Goal: Task Accomplishment & Management: Manage account settings

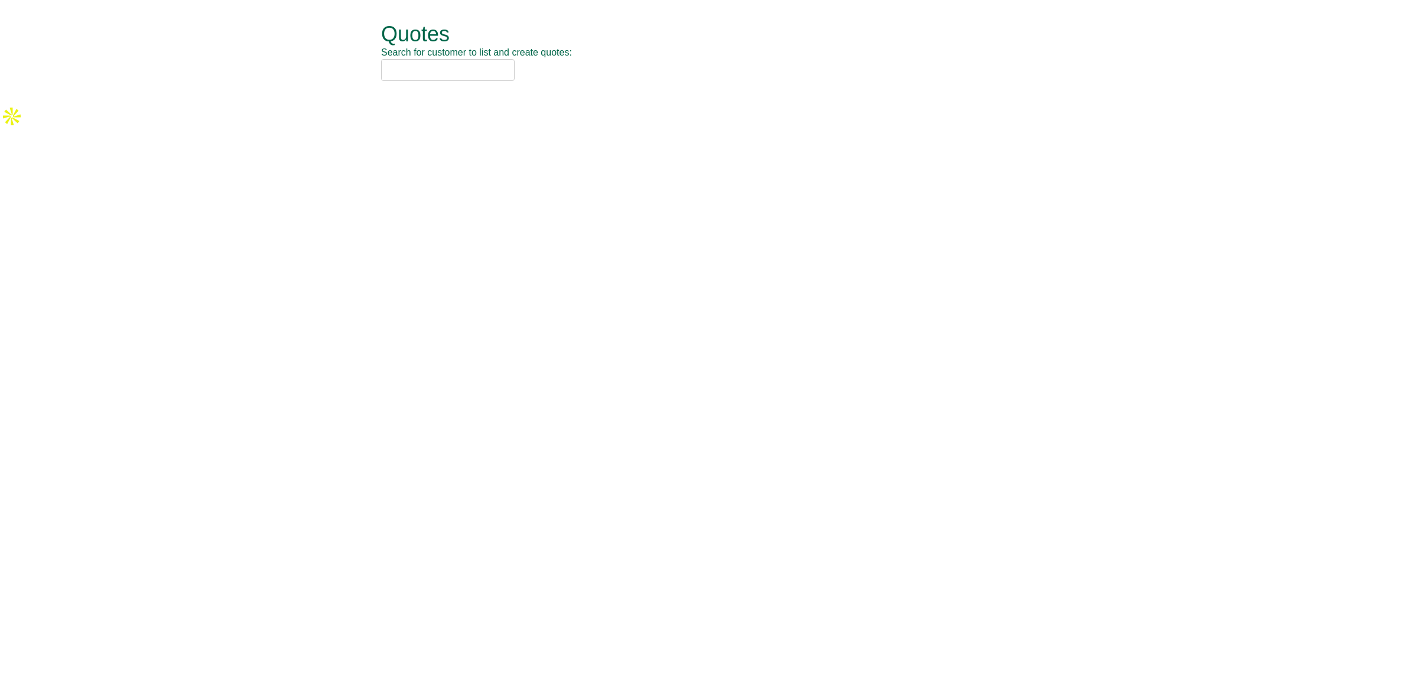
click at [397, 72] on input "text" at bounding box center [448, 70] width 134 height 22
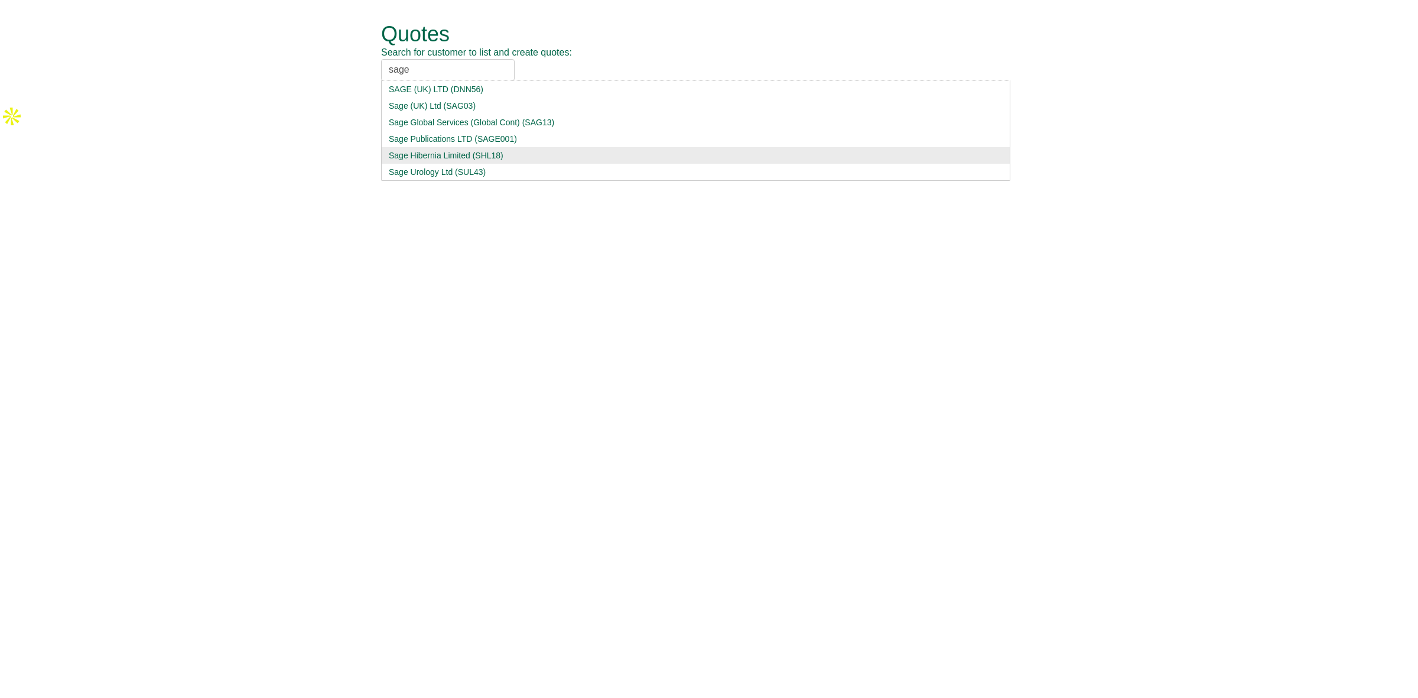
type input "sage"
click at [465, 157] on div "Sage Hibernia Limited (SHL18)" at bounding box center [696, 156] width 614 height 12
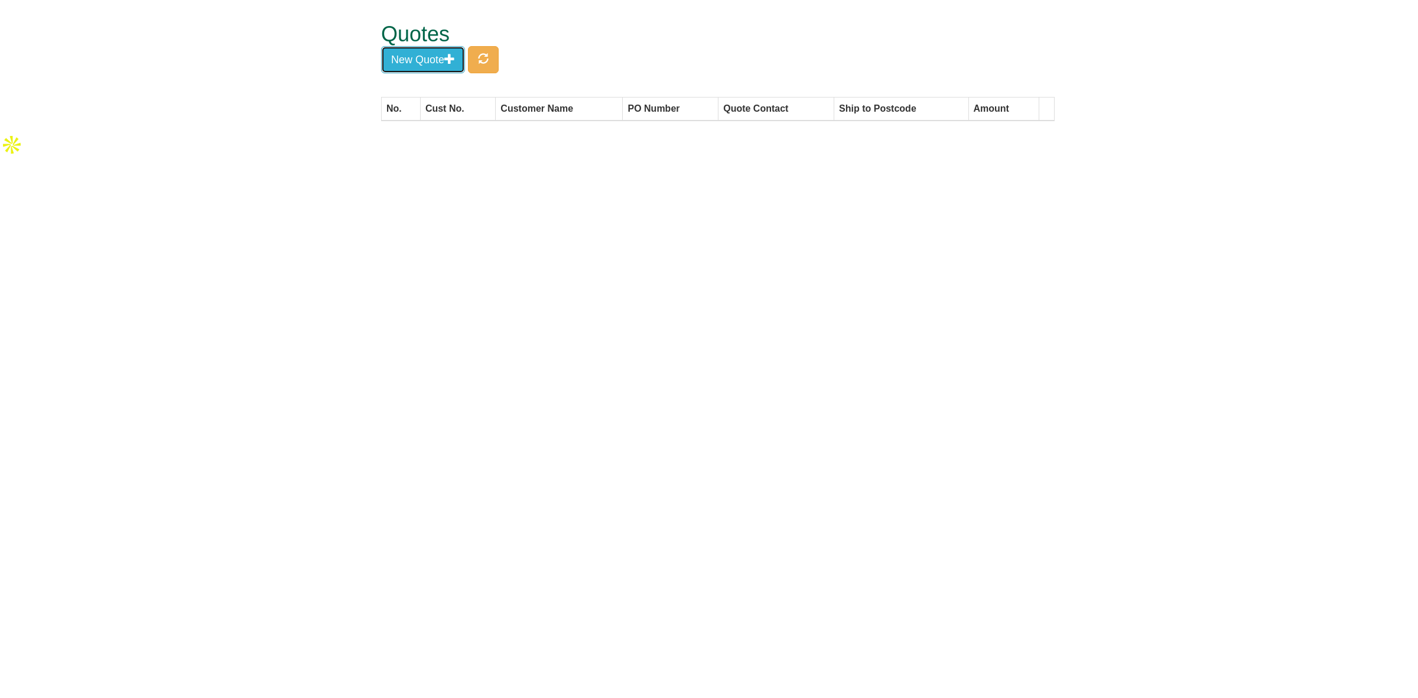
click at [418, 64] on button "New Quote" at bounding box center [423, 59] width 84 height 27
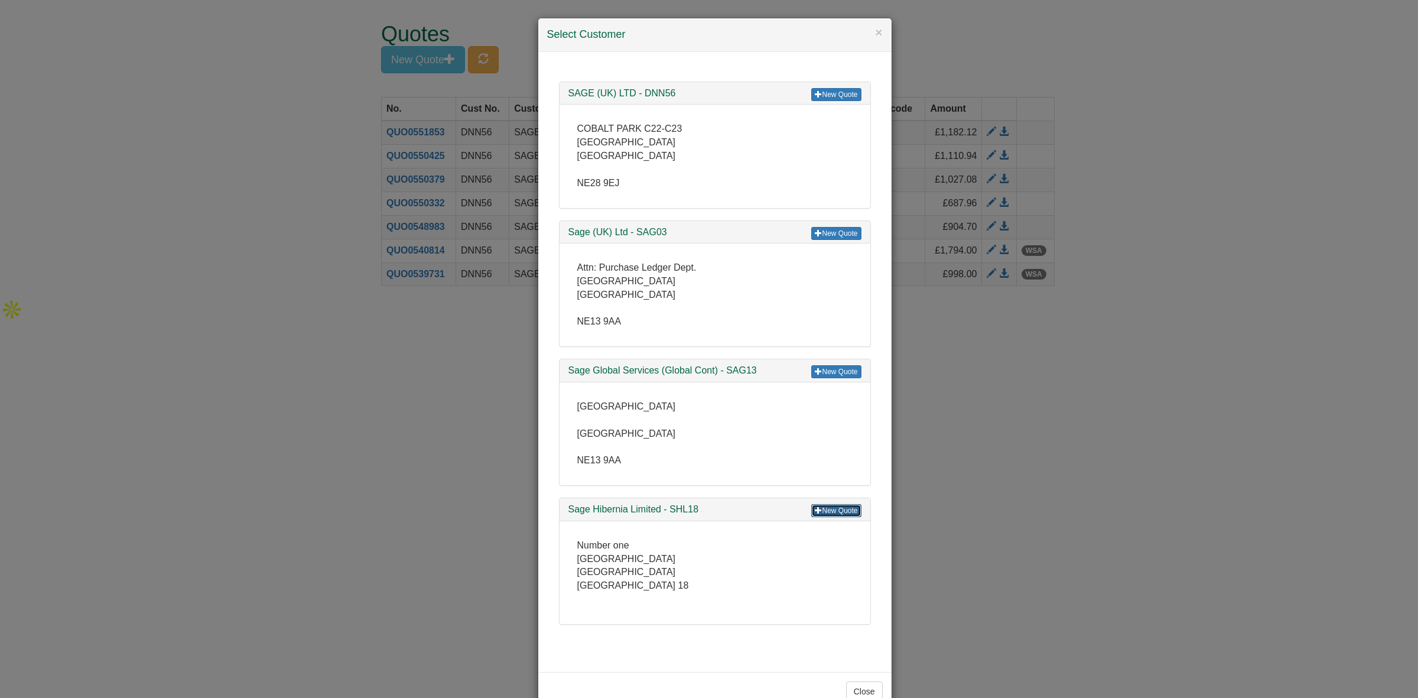
click at [827, 508] on link "New Quote" at bounding box center [836, 510] width 50 height 13
drag, startPoint x: 1226, startPoint y: 254, endPoint x: 1042, endPoint y: 212, distance: 189.2
click at [1225, 253] on div "× Select Customer New Quote SAGE (UK) LTD - DNN56 COBALT PARK C22-C23 COBALT PA…" at bounding box center [709, 349] width 1418 height 698
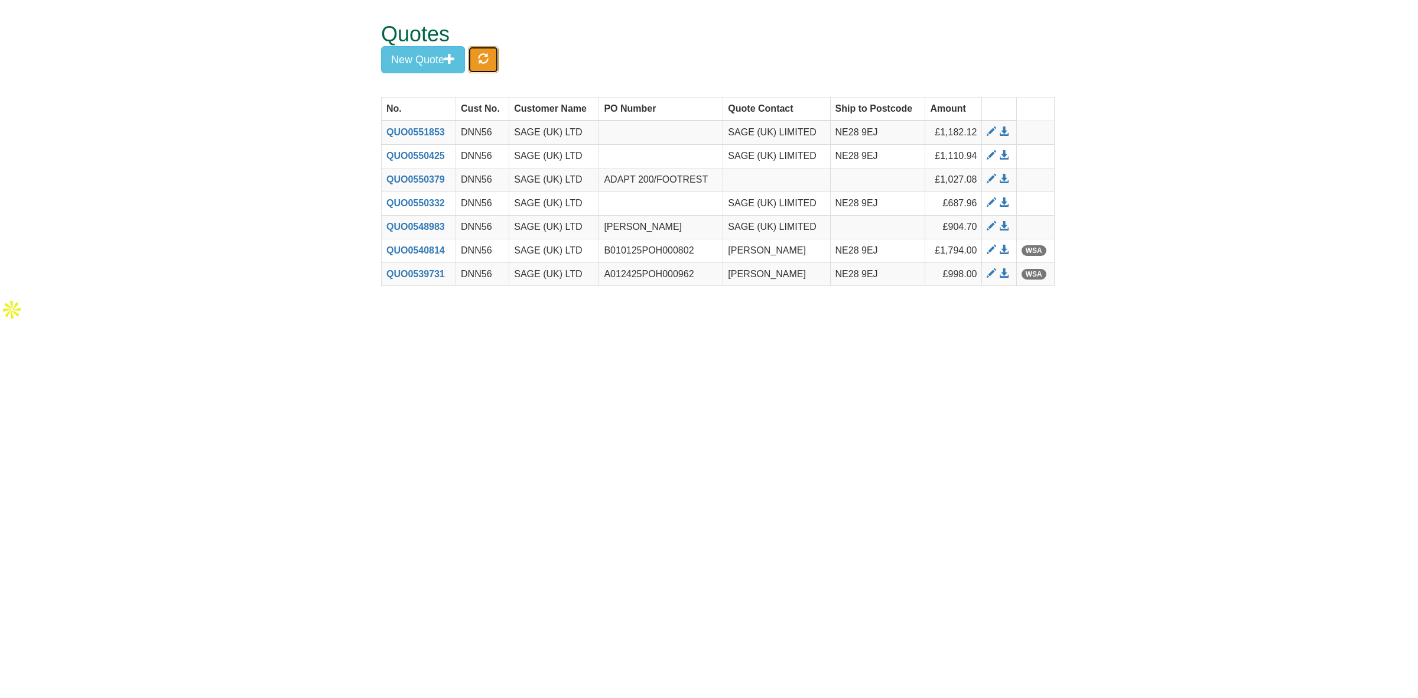
click at [488, 61] on span "button" at bounding box center [483, 58] width 11 height 11
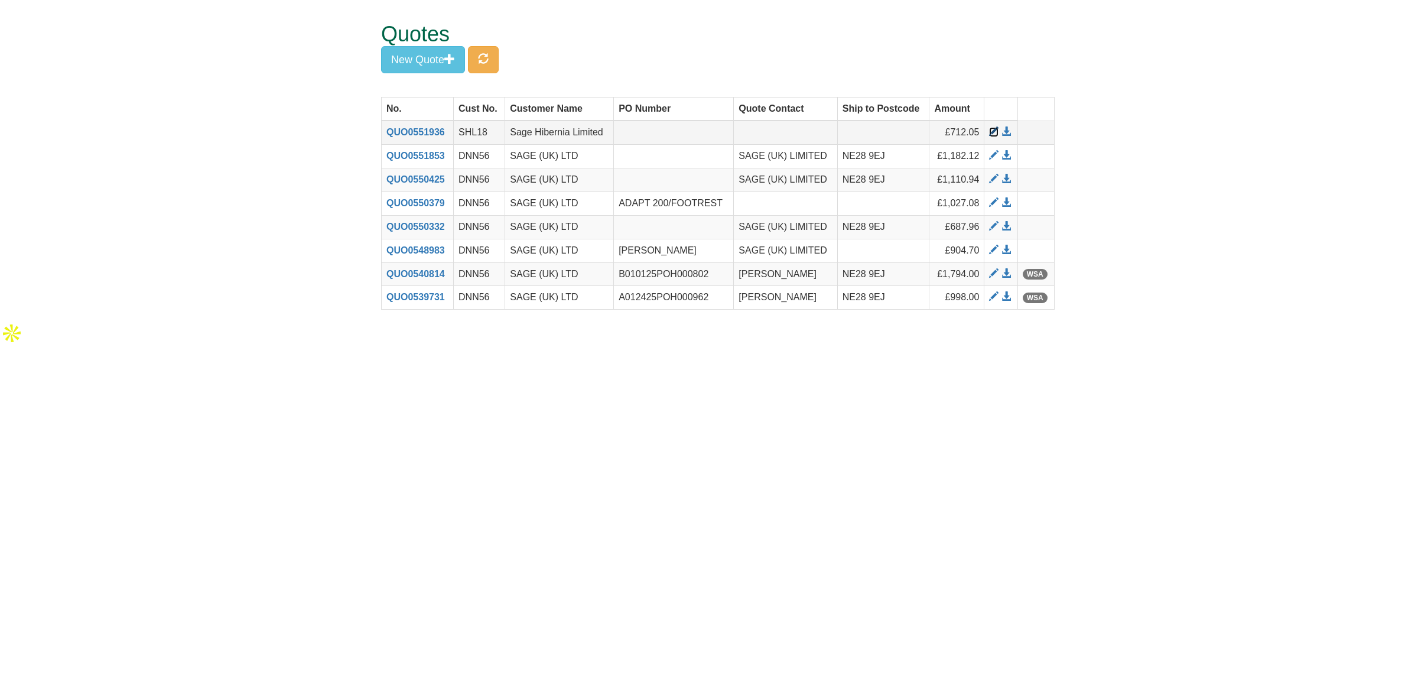
click at [991, 135] on span at bounding box center [993, 131] width 9 height 9
click at [489, 53] on span "button" at bounding box center [483, 58] width 11 height 11
click at [992, 134] on span at bounding box center [993, 131] width 9 height 9
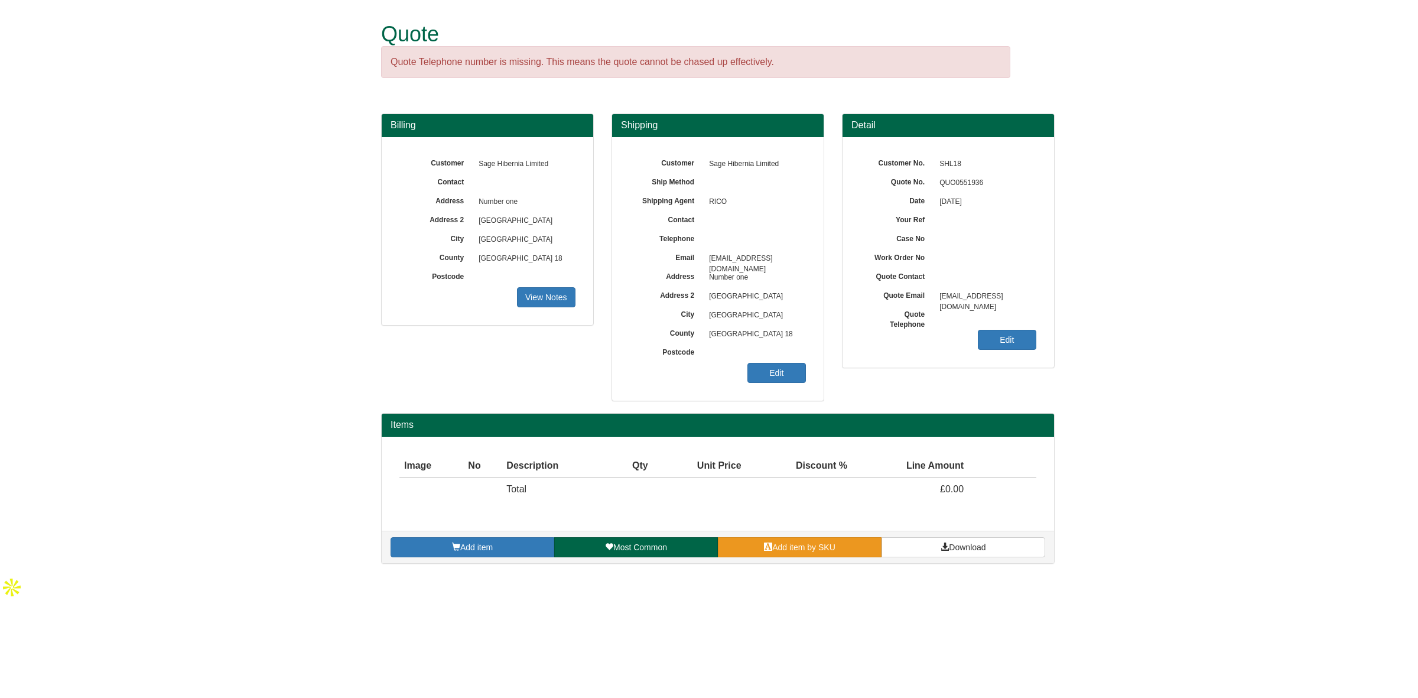
click at [767, 547] on span at bounding box center [768, 547] width 8 height 8
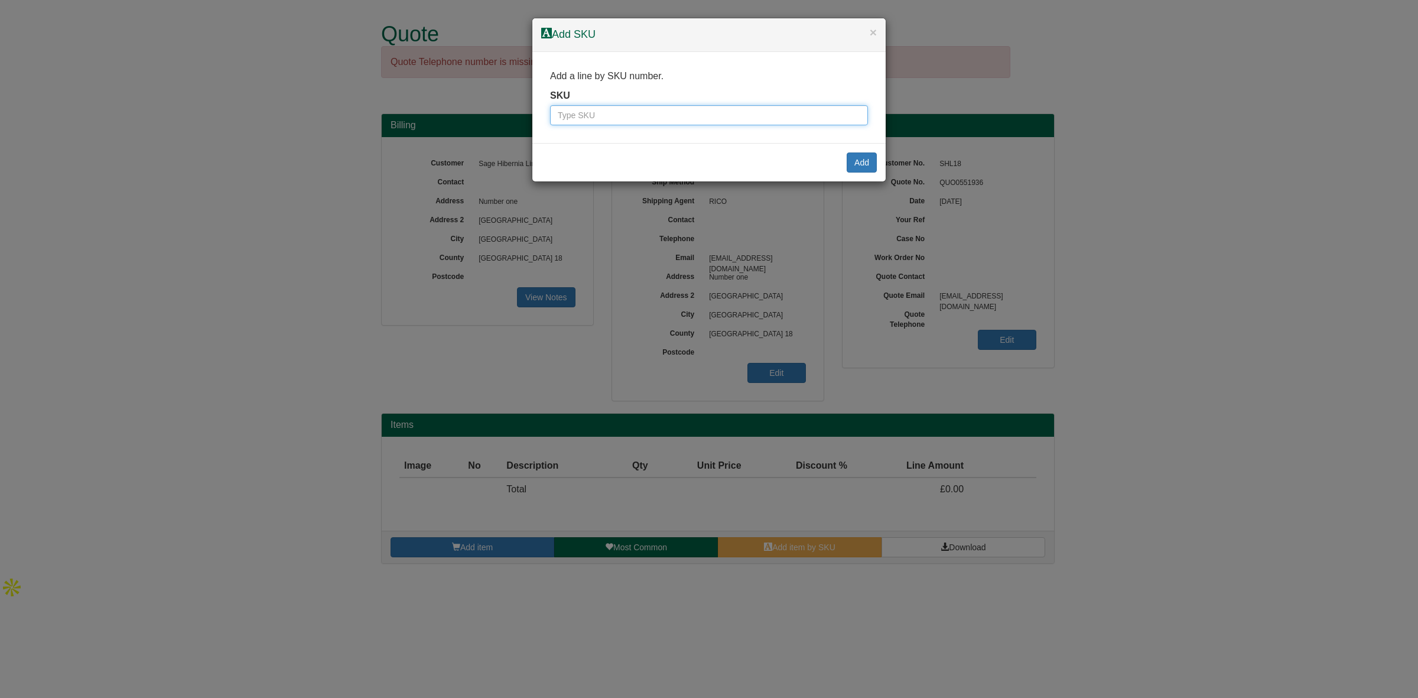
click at [573, 122] on input "text" at bounding box center [709, 115] width 318 height 20
paste input "9784611BLA"
type input "9784611BLA"
click at [852, 160] on button "Add" at bounding box center [862, 162] width 30 height 20
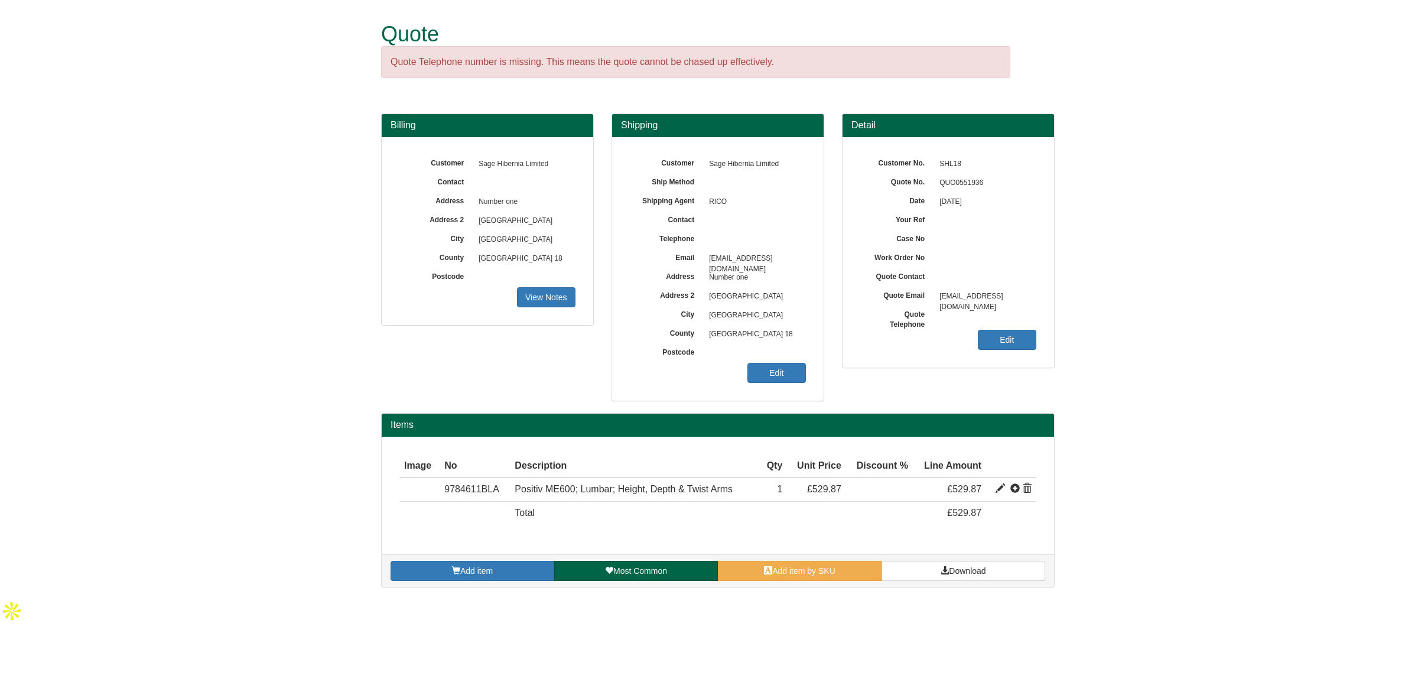
drag, startPoint x: 1324, startPoint y: 391, endPoint x: 1049, endPoint y: 467, distance: 285.6
click at [1320, 392] on form "Quote Quote Telephone number is missing. This means the quote cannot be chased …" at bounding box center [709, 299] width 1418 height 599
click at [798, 569] on span "Add item by SKU" at bounding box center [803, 570] width 63 height 9
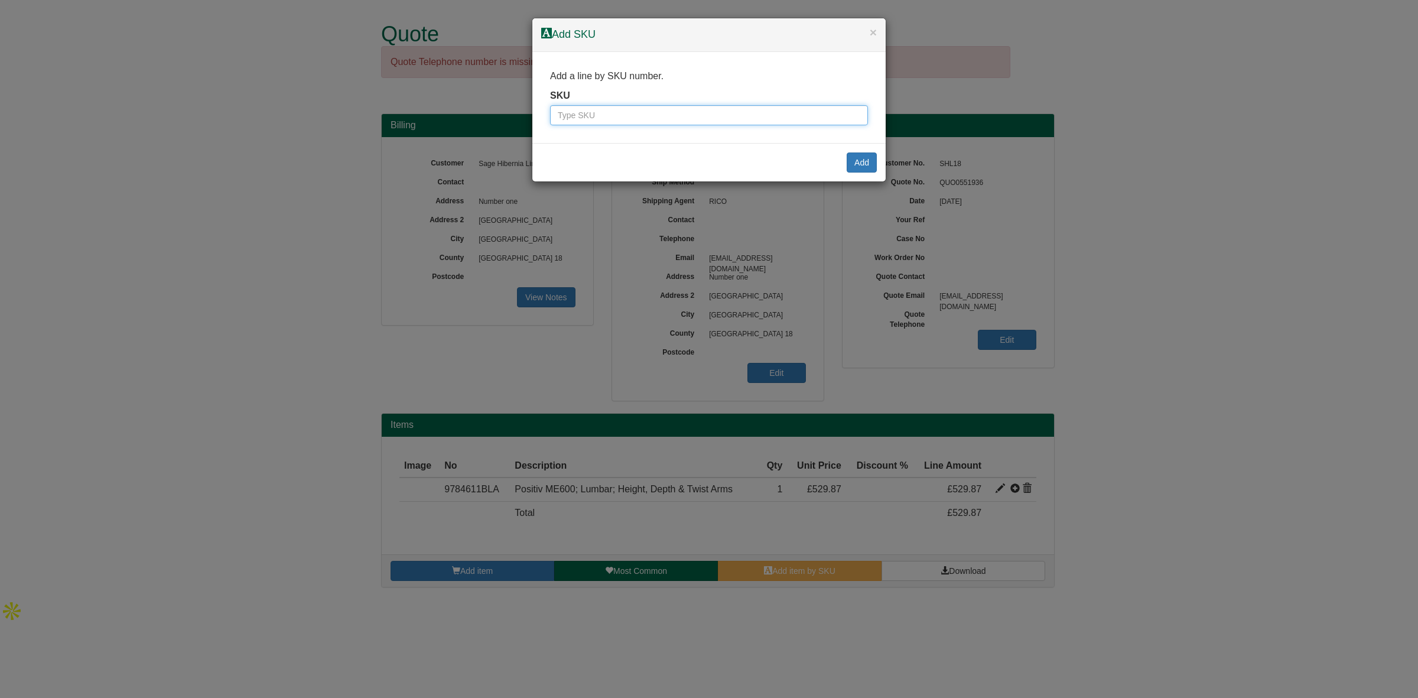
click at [595, 122] on input "text" at bounding box center [709, 115] width 318 height 20
paste input "9790026"
type input "9790026"
click at [852, 164] on button "Add" at bounding box center [862, 162] width 30 height 20
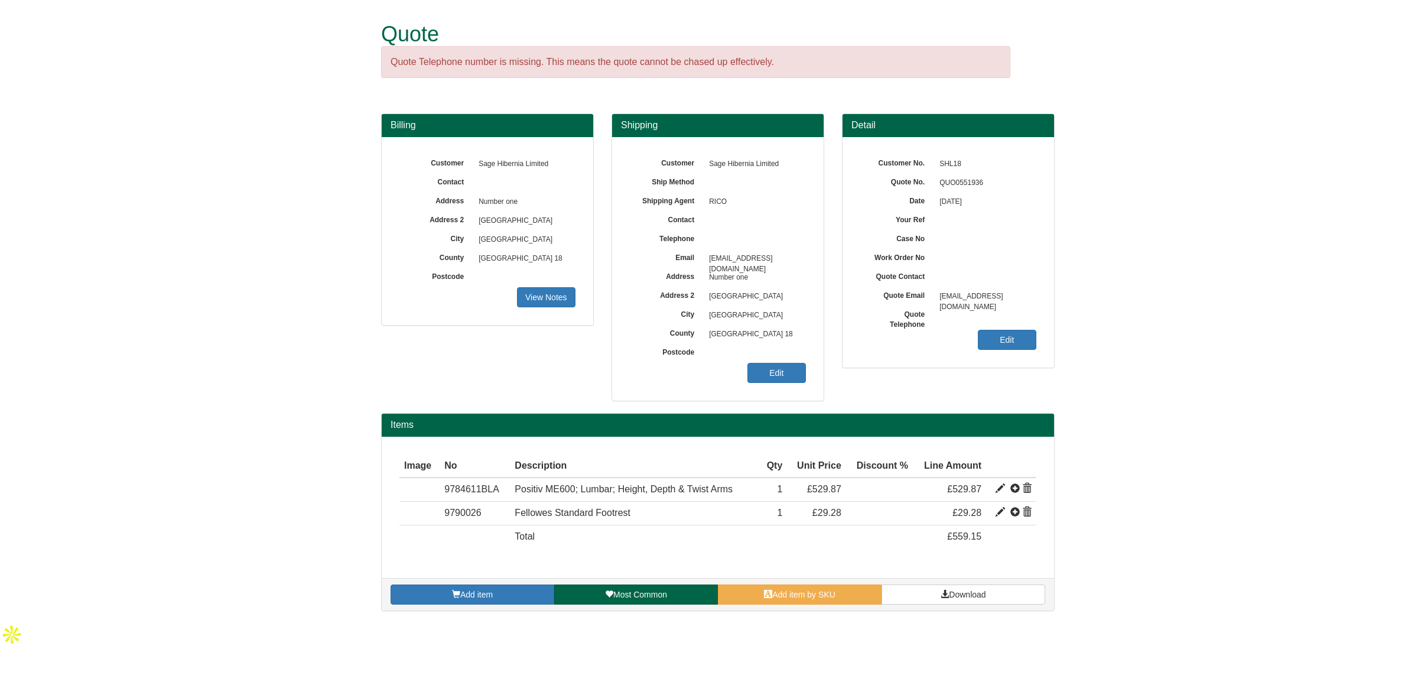
drag, startPoint x: 1299, startPoint y: 426, endPoint x: 939, endPoint y: 467, distance: 362.8
click at [1299, 426] on form "Quote Quote Telephone number is missing. This means the quote cannot be chased …" at bounding box center [709, 311] width 1418 height 623
click at [776, 595] on span "Add item by SKU" at bounding box center [803, 594] width 63 height 9
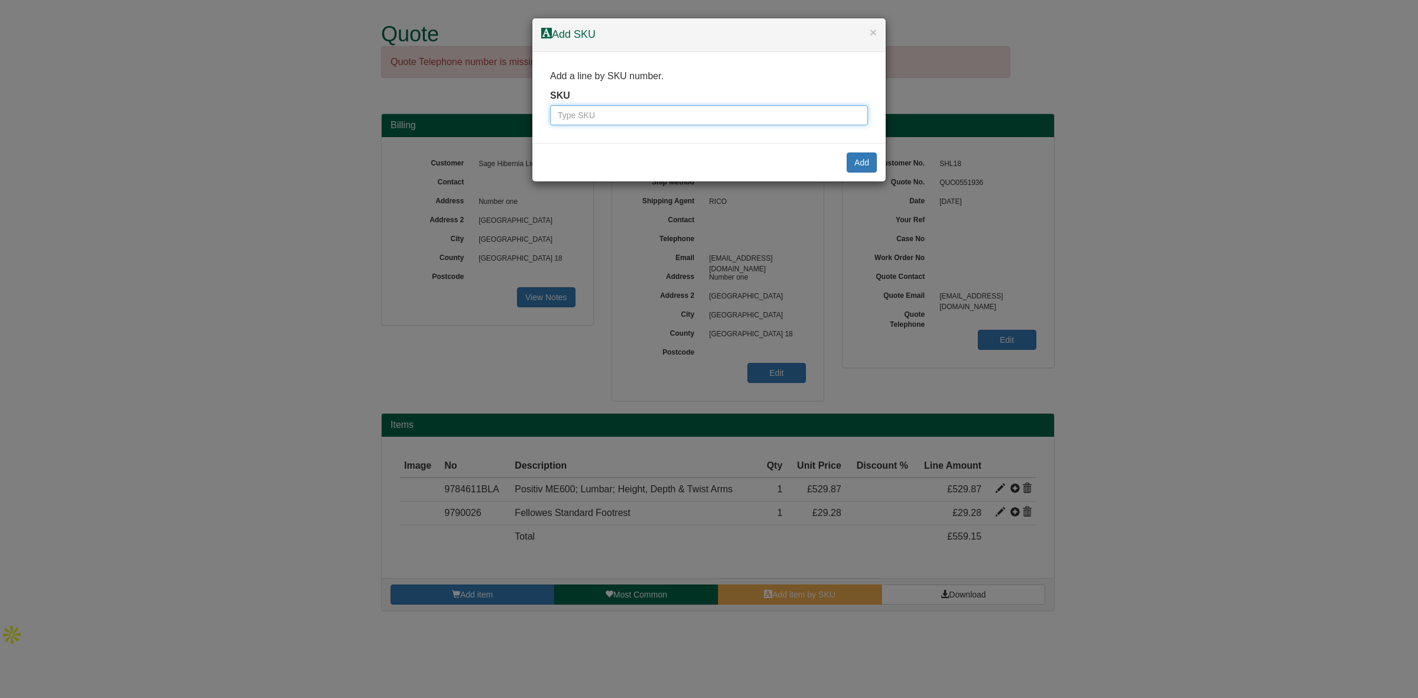
click at [644, 125] on input "text" at bounding box center [709, 115] width 318 height 20
paste input "1401110"
type input "1401110"
click at [861, 155] on button "Add" at bounding box center [862, 162] width 30 height 20
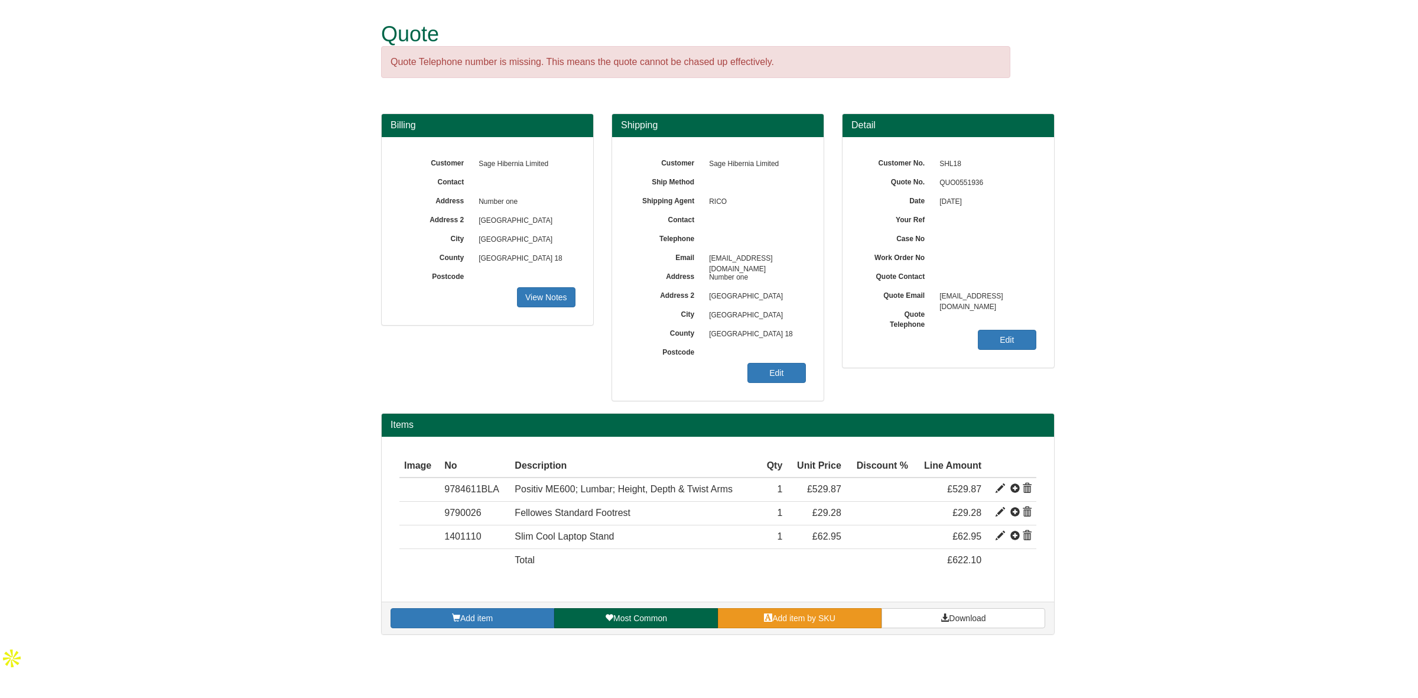
click at [825, 624] on link "Add item by SKU" at bounding box center [800, 618] width 164 height 20
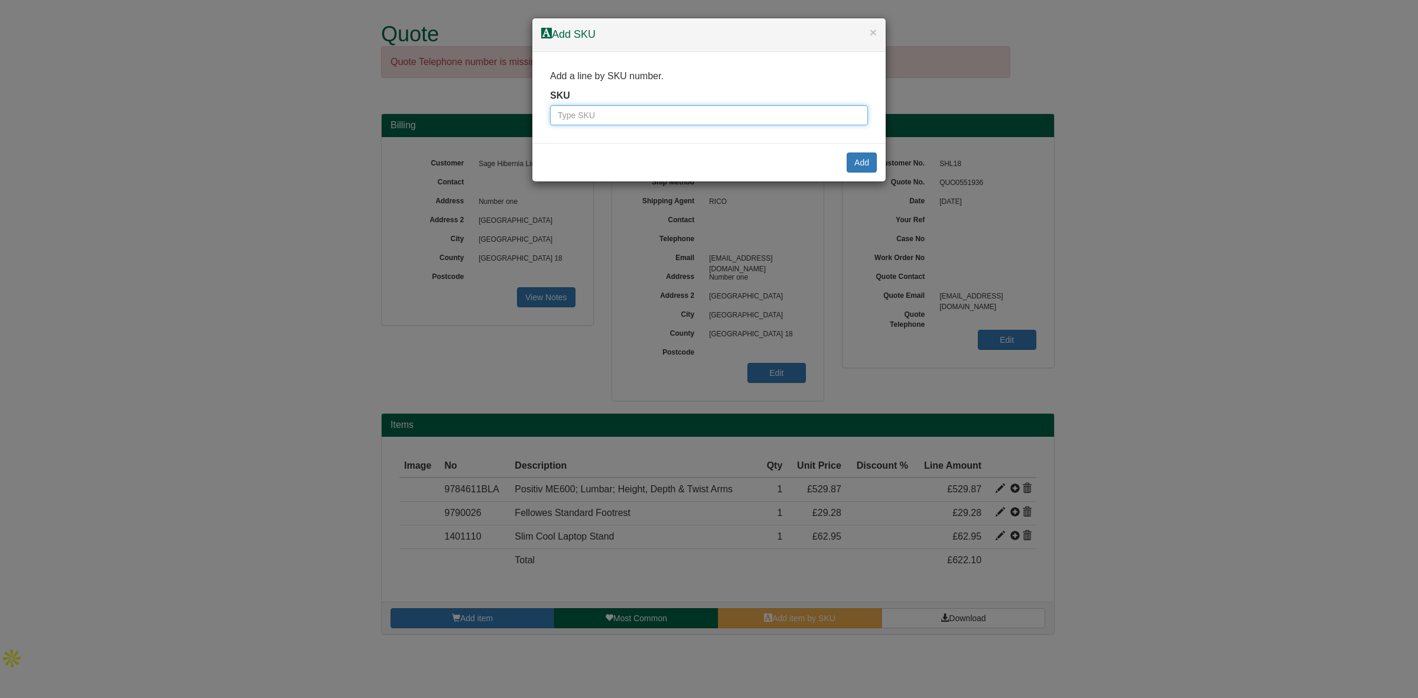
click at [669, 121] on input "text" at bounding box center [709, 115] width 318 height 20
paste input "1401102"
type input "1401102"
click at [871, 155] on button "Add" at bounding box center [862, 162] width 30 height 20
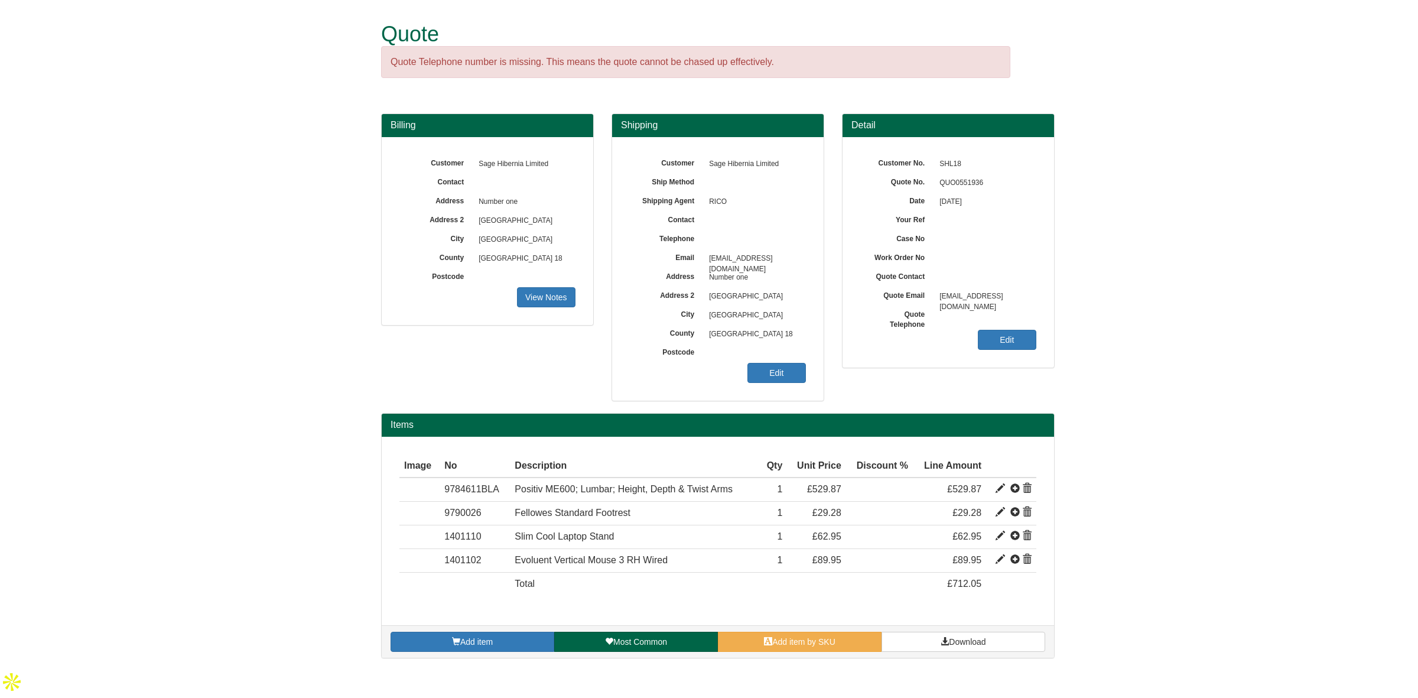
click at [1204, 420] on form "Quote Quote Telephone number is missing. This means the quote cannot be chased …" at bounding box center [709, 335] width 1418 height 670
click at [999, 489] on span at bounding box center [1000, 488] width 9 height 9
type input "Positiv ME600; Lumbar; Height, Depth &amp; Twist Arms"
type input "BONDAI FR BLACK 8033"
type input "218.58"
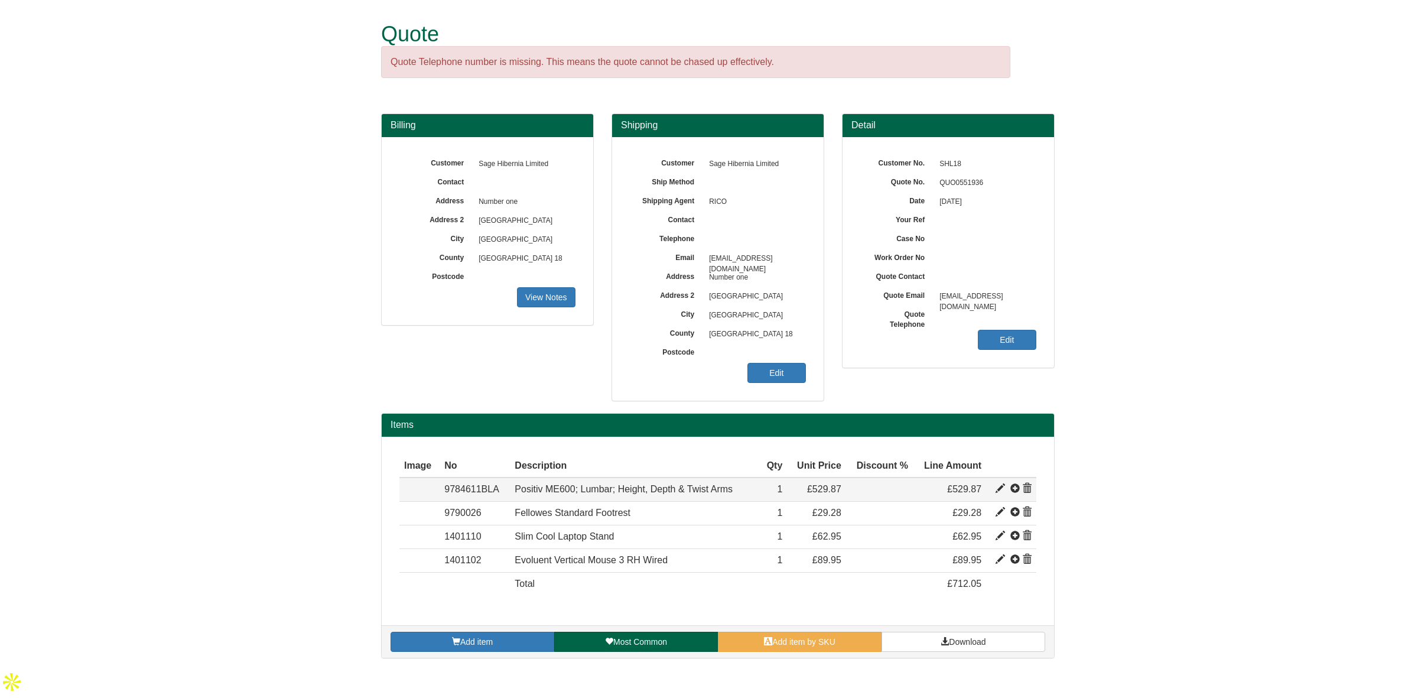
type input "529.87"
type input "1"
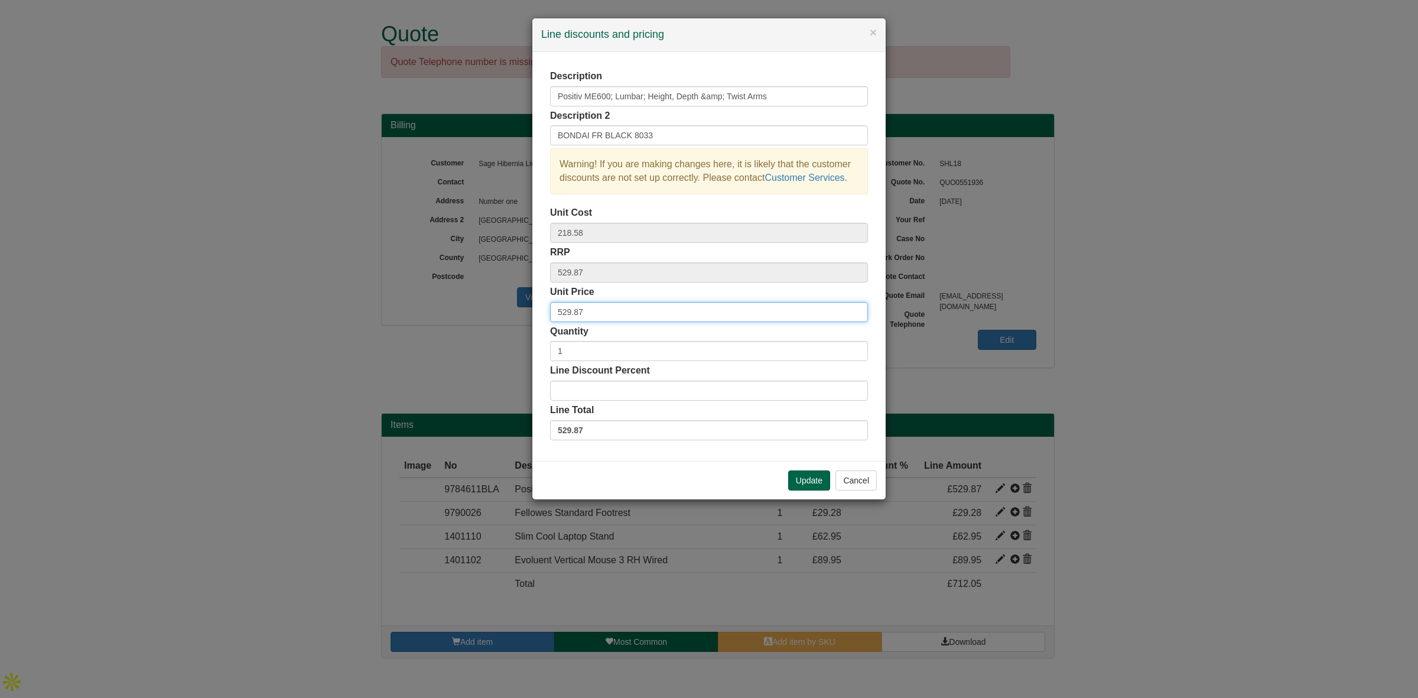
click at [488, 315] on div "× Line discounts and pricing Description Positiv ME600; Lumbar; Height, Depth &…" at bounding box center [709, 349] width 1418 height 698
paste input "644.39"
type input "644.39"
click at [802, 489] on button "Update" at bounding box center [809, 480] width 42 height 20
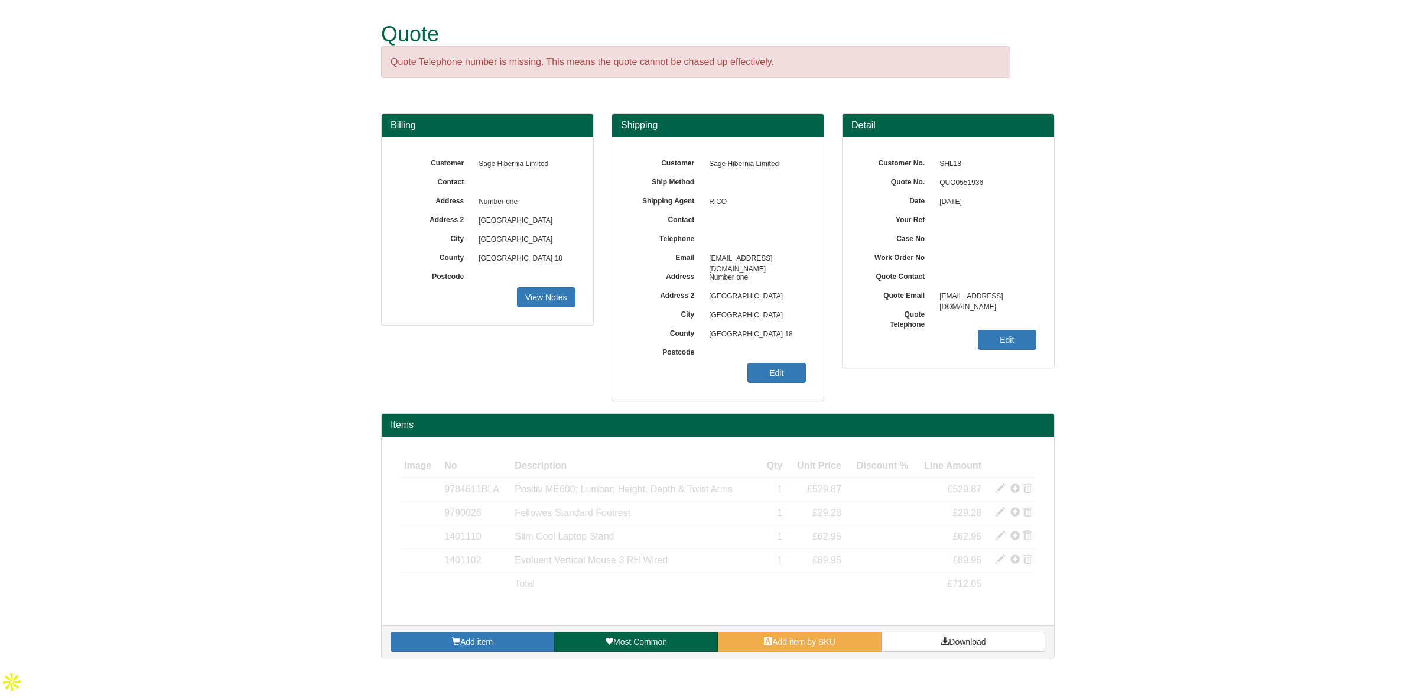
click at [1243, 432] on form "Quote Quote Telephone number is missing. This means the quote cannot be chased …" at bounding box center [709, 335] width 1418 height 670
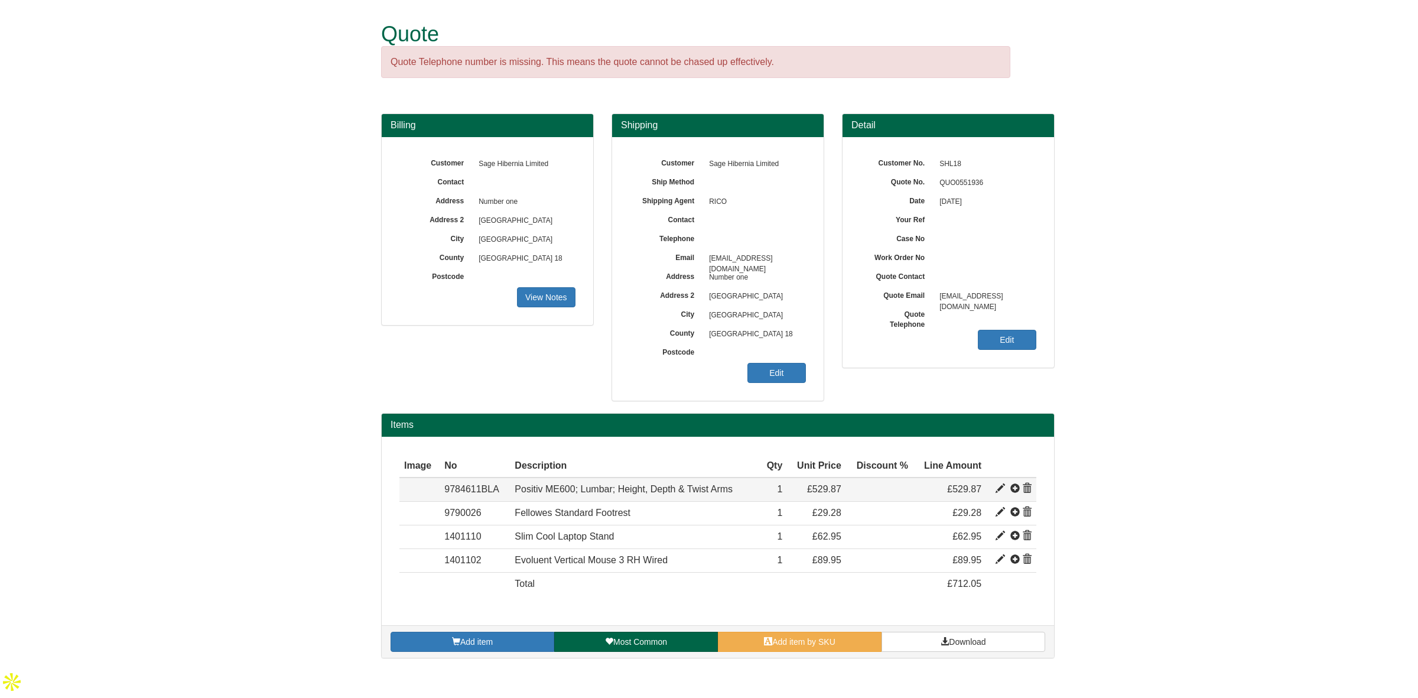
click at [1001, 488] on span at bounding box center [1000, 488] width 9 height 9
type input "Positiv ME600; Lumbar; Height, Depth &amp; Twist Arms"
type input "BONDAI FR BLACK 8033"
type input "218.58"
type input "529.87"
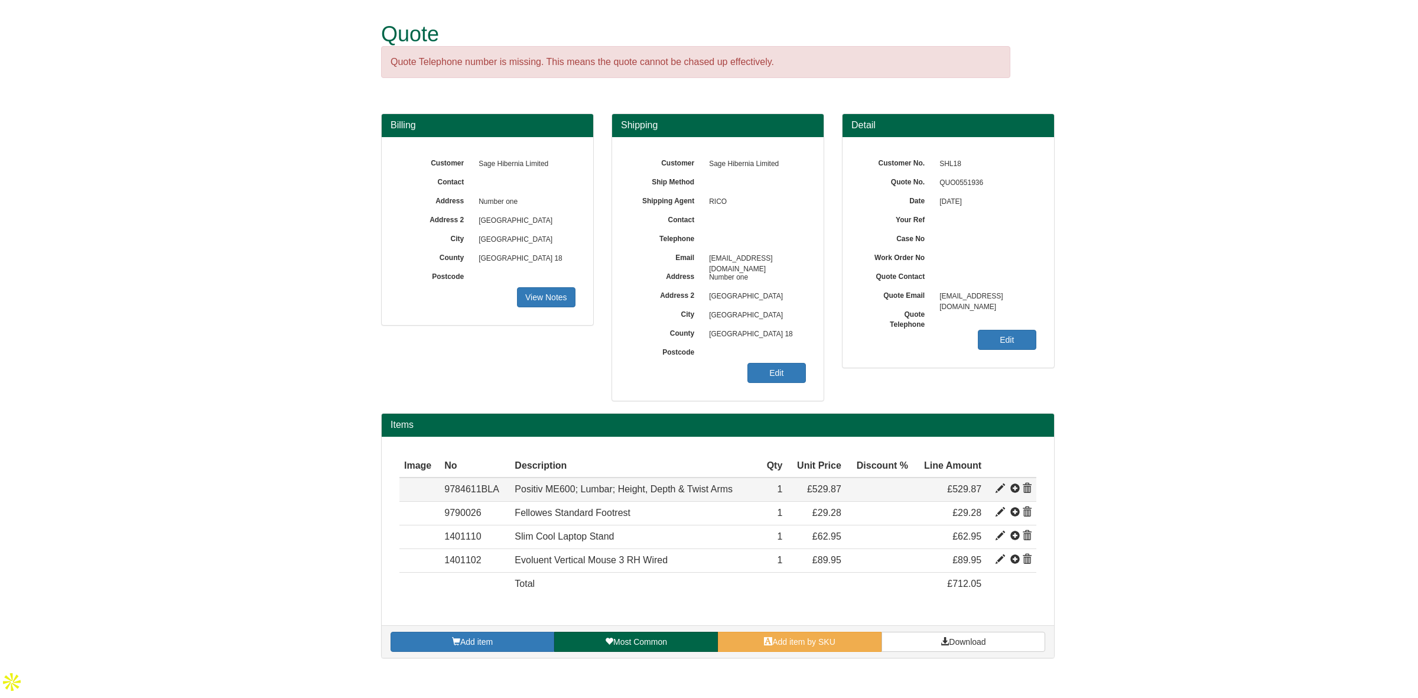
type input "529.87"
type input "1"
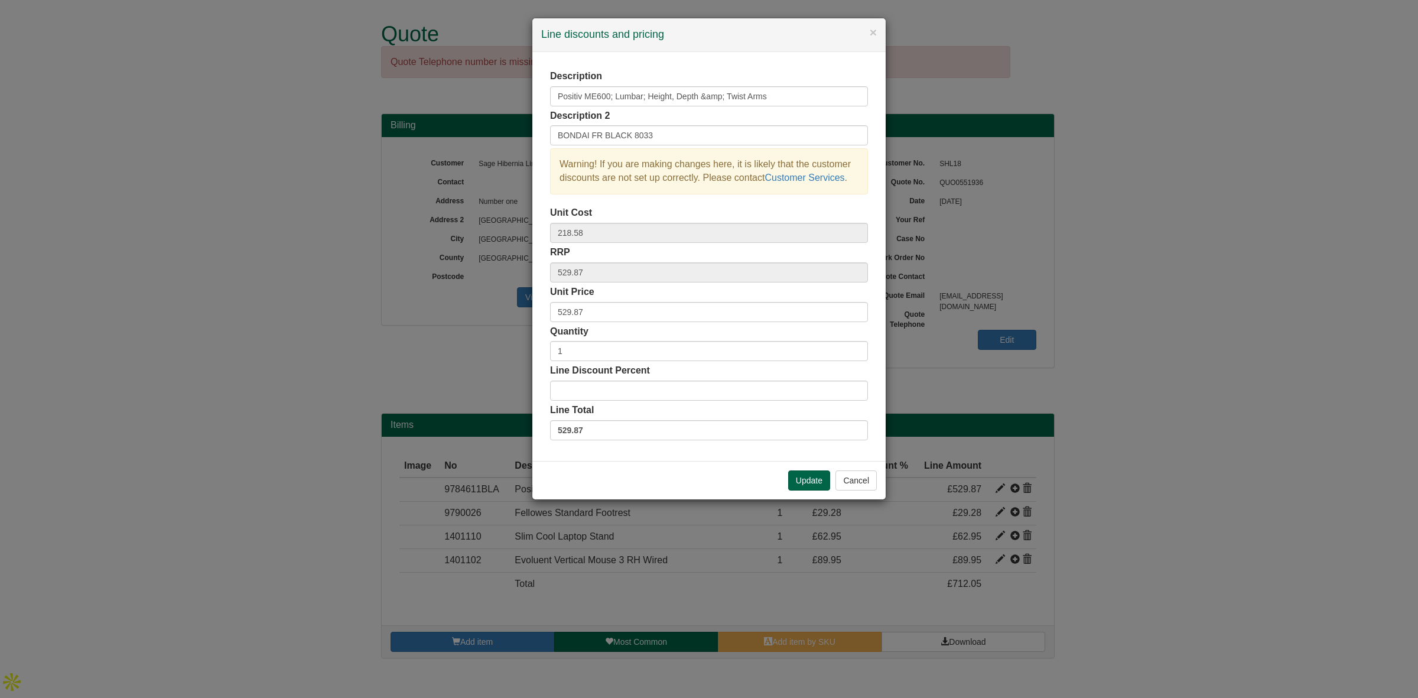
drag, startPoint x: 593, startPoint y: 302, endPoint x: 565, endPoint y: 309, distance: 28.5
click at [565, 309] on div "Unit Price 529.87" at bounding box center [709, 303] width 318 height 37
drag, startPoint x: 589, startPoint y: 314, endPoint x: 502, endPoint y: 311, distance: 86.9
click at [502, 311] on div "× Line discounts and pricing Description Positiv ME600; Lumbar; Height, Depth &…" at bounding box center [709, 349] width 1418 height 698
paste input "644.39"
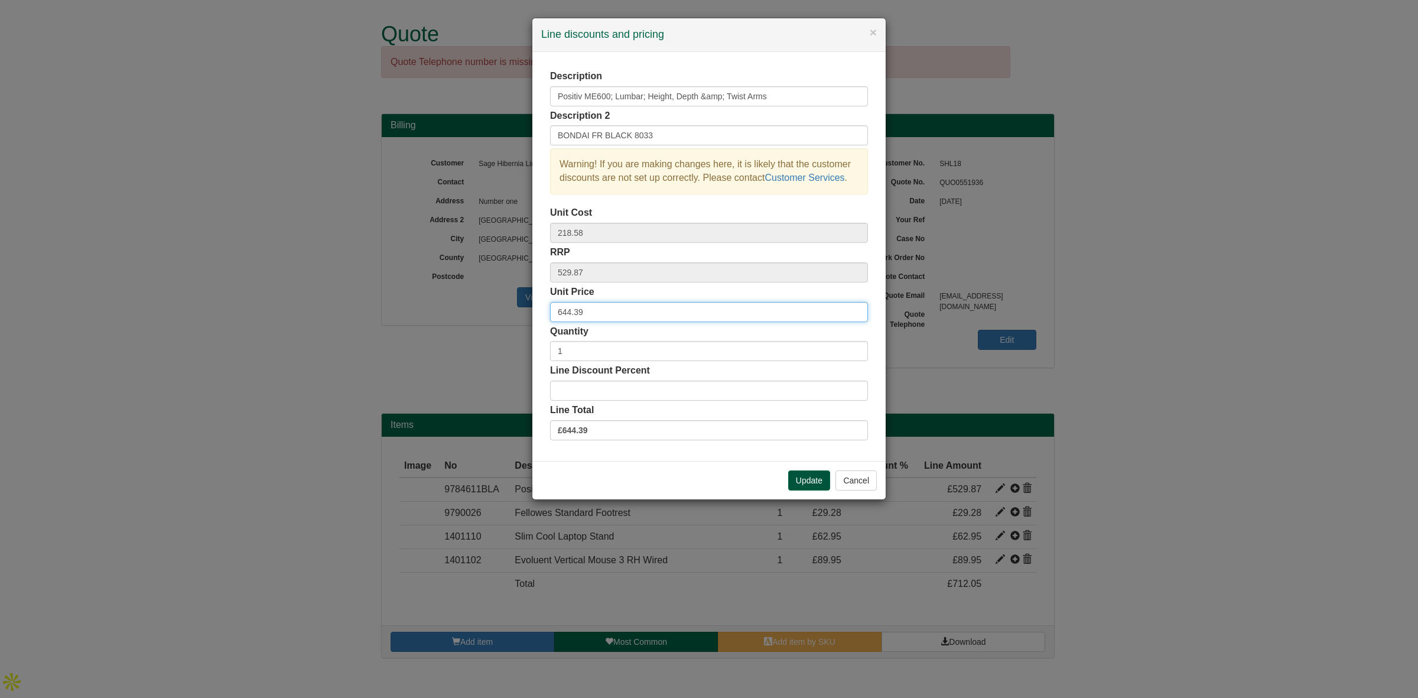
type input "644.39"
click at [807, 473] on button "Update" at bounding box center [809, 480] width 42 height 20
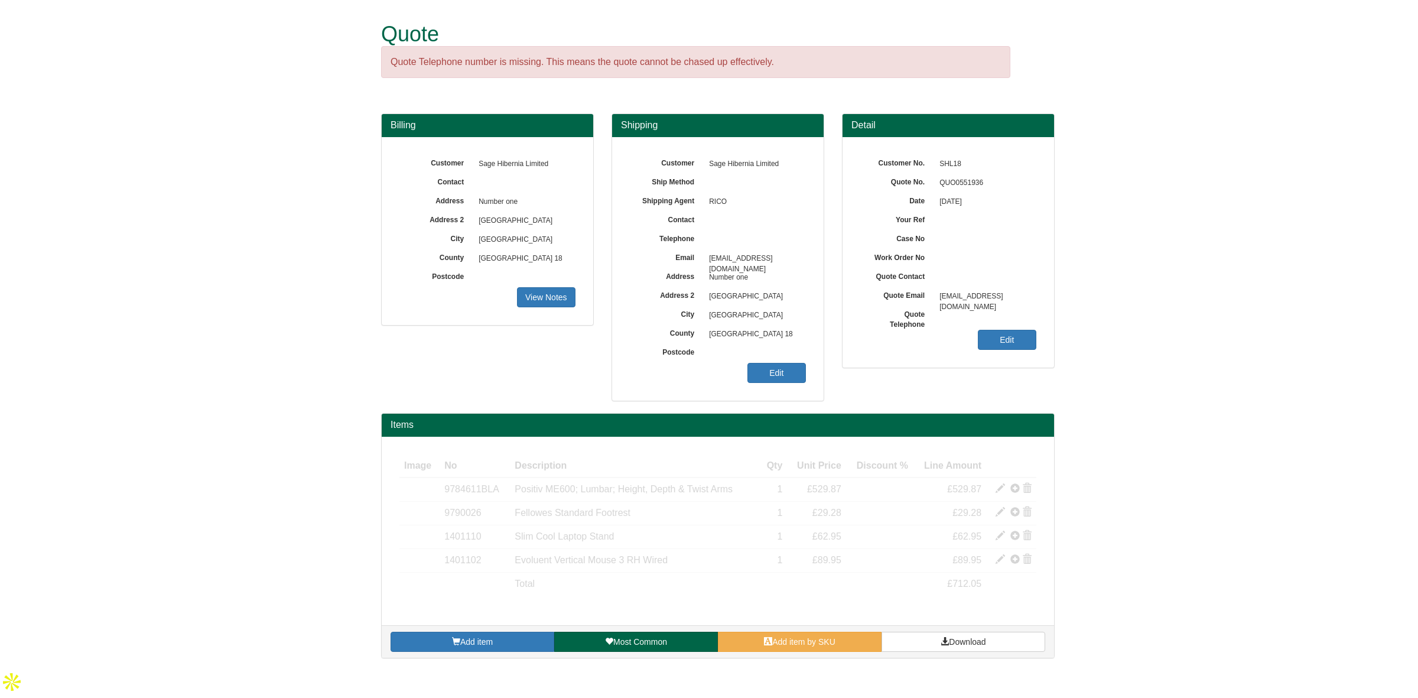
drag, startPoint x: 1207, startPoint y: 423, endPoint x: 1186, endPoint y: 430, distance: 23.0
click at [1207, 423] on form "Quote Quote Telephone number is missing. This means the quote cannot be chased …" at bounding box center [709, 335] width 1418 height 670
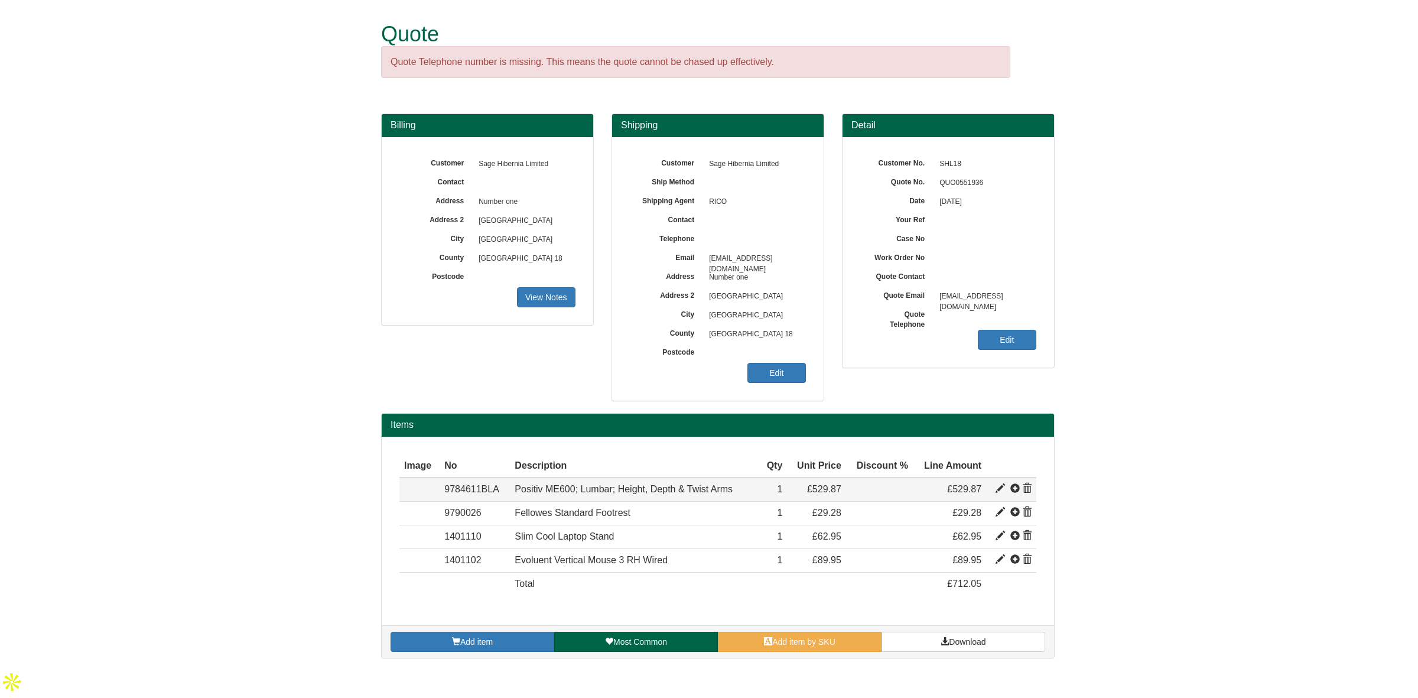
click at [1002, 488] on span at bounding box center [1000, 488] width 9 height 9
type input "Positiv ME600; Lumbar; Height, Depth &amp; Twist Arms"
type input "BONDAI FR BLACK 8033"
type input "218.58"
type input "529.87"
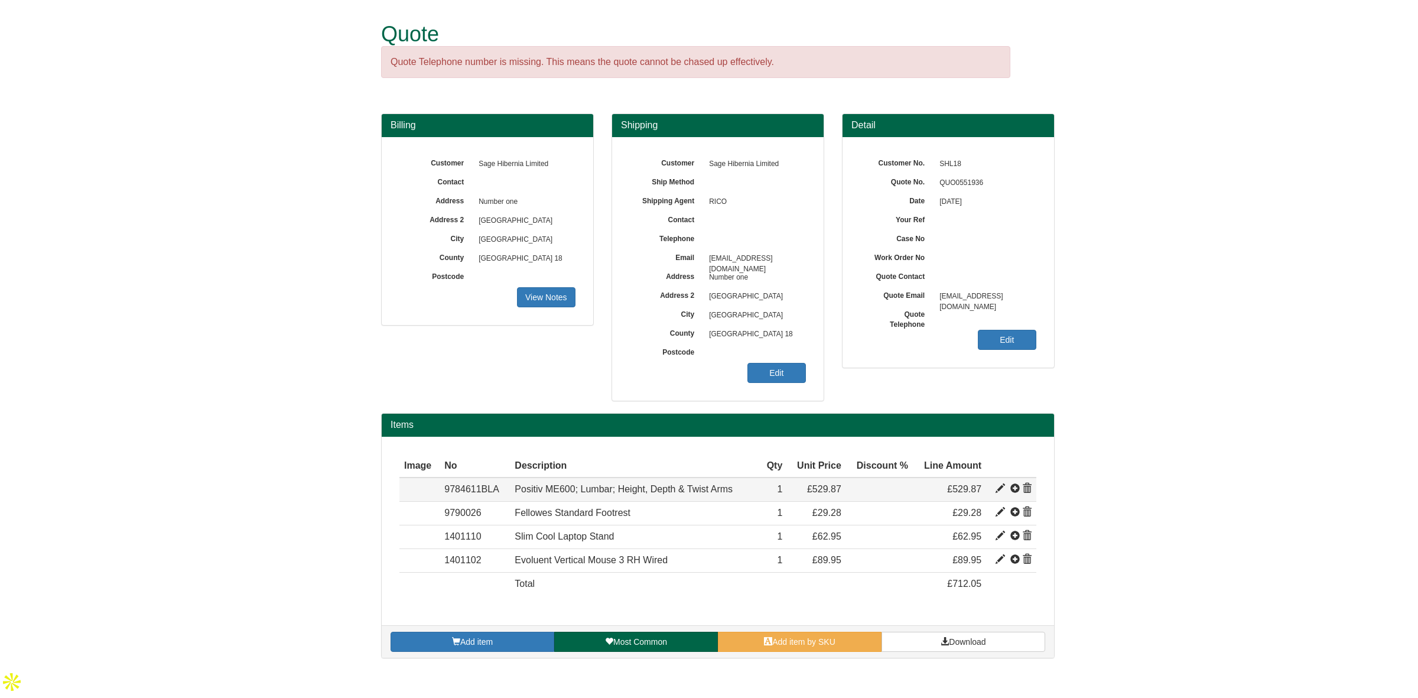
type input "529.87"
type input "1"
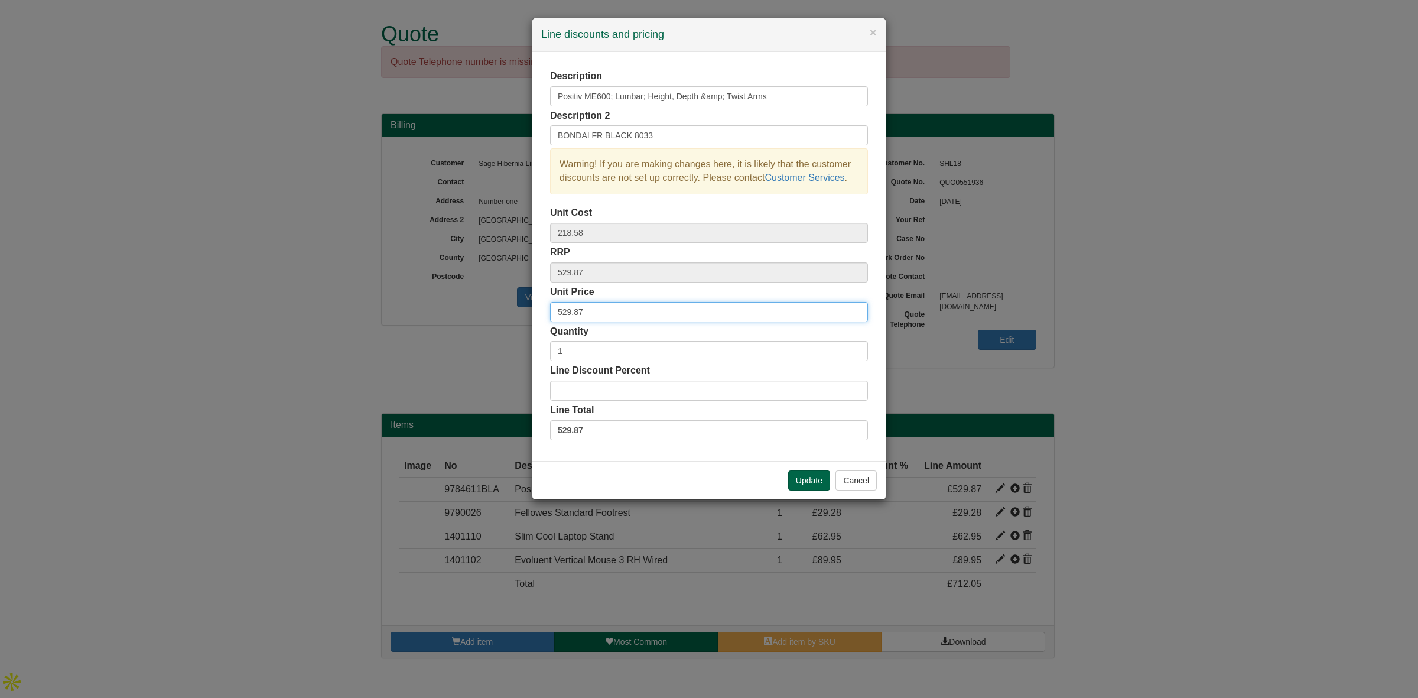
drag, startPoint x: 598, startPoint y: 320, endPoint x: 503, endPoint y: 311, distance: 95.0
click at [503, 311] on div "× Line discounts and pricing Description Positiv ME600; Lumbar; Height, Depth &…" at bounding box center [709, 349] width 1418 height 698
type input "644.39"
click at [800, 482] on button "Update" at bounding box center [809, 480] width 42 height 20
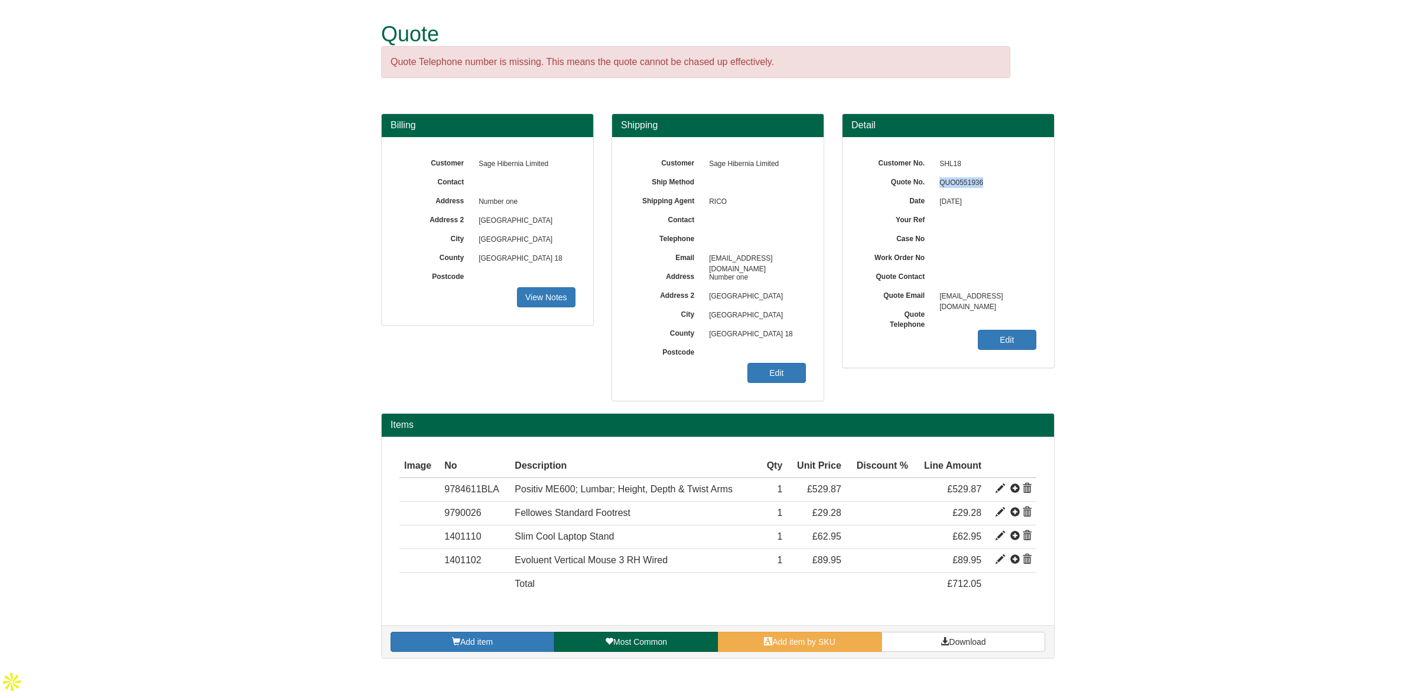
drag, startPoint x: 987, startPoint y: 184, endPoint x: 937, endPoint y: 184, distance: 50.2
click at [937, 184] on span "QUO0551936" at bounding box center [985, 183] width 103 height 19
copy span "QUO0551936"
click at [1346, 243] on form "Quote Quote Telephone number is missing. This means the quote cannot be chased …" at bounding box center [709, 335] width 1418 height 670
click at [767, 372] on link "Edit" at bounding box center [777, 373] width 59 height 20
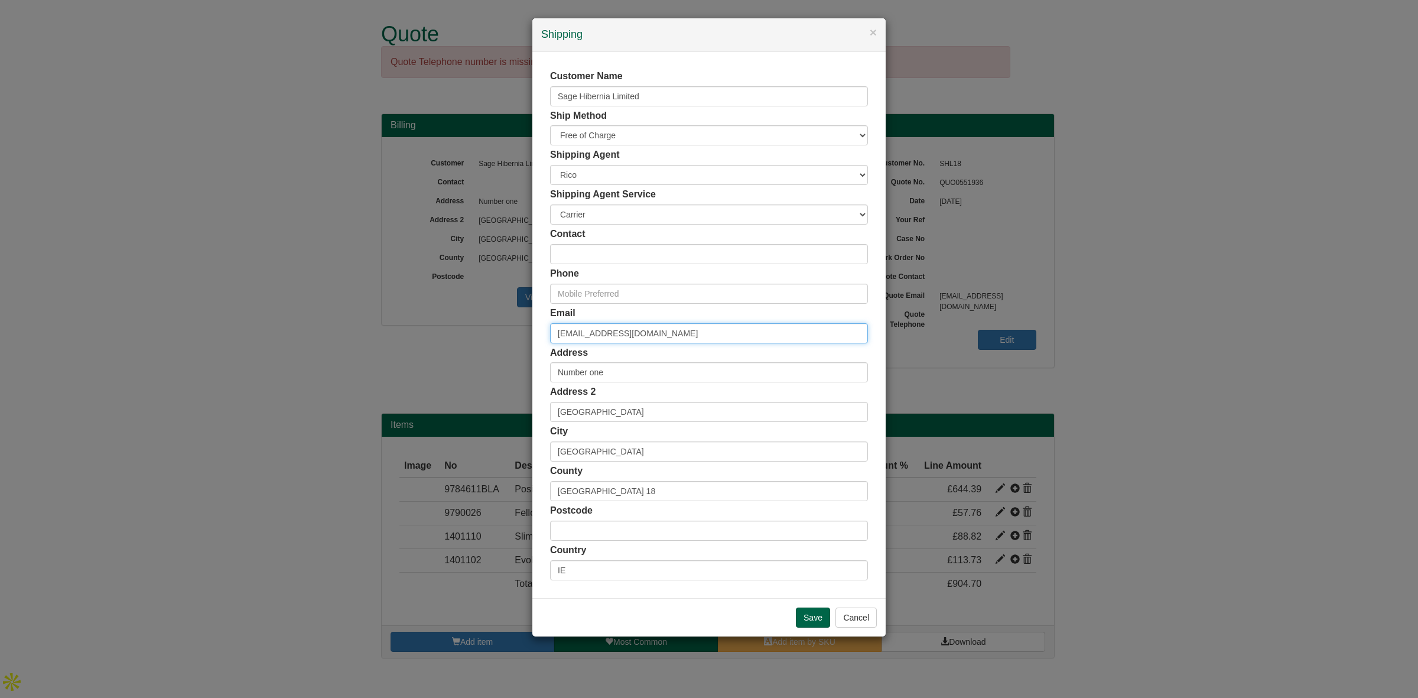
drag, startPoint x: 700, startPoint y: 336, endPoint x: 424, endPoint y: 341, distance: 276.6
click at [424, 341] on div "× Shipping Customer Name Sage Hibernia Limited Ship Method Free of Charge £5 Fl…" at bounding box center [709, 349] width 1418 height 698
paste input "[PERSON_NAME].[PERSON_NAME]"
type input "[PERSON_NAME][EMAIL_ADDRESS][PERSON_NAME][DOMAIN_NAME]"
drag, startPoint x: 576, startPoint y: 247, endPoint x: 584, endPoint y: 247, distance: 7.7
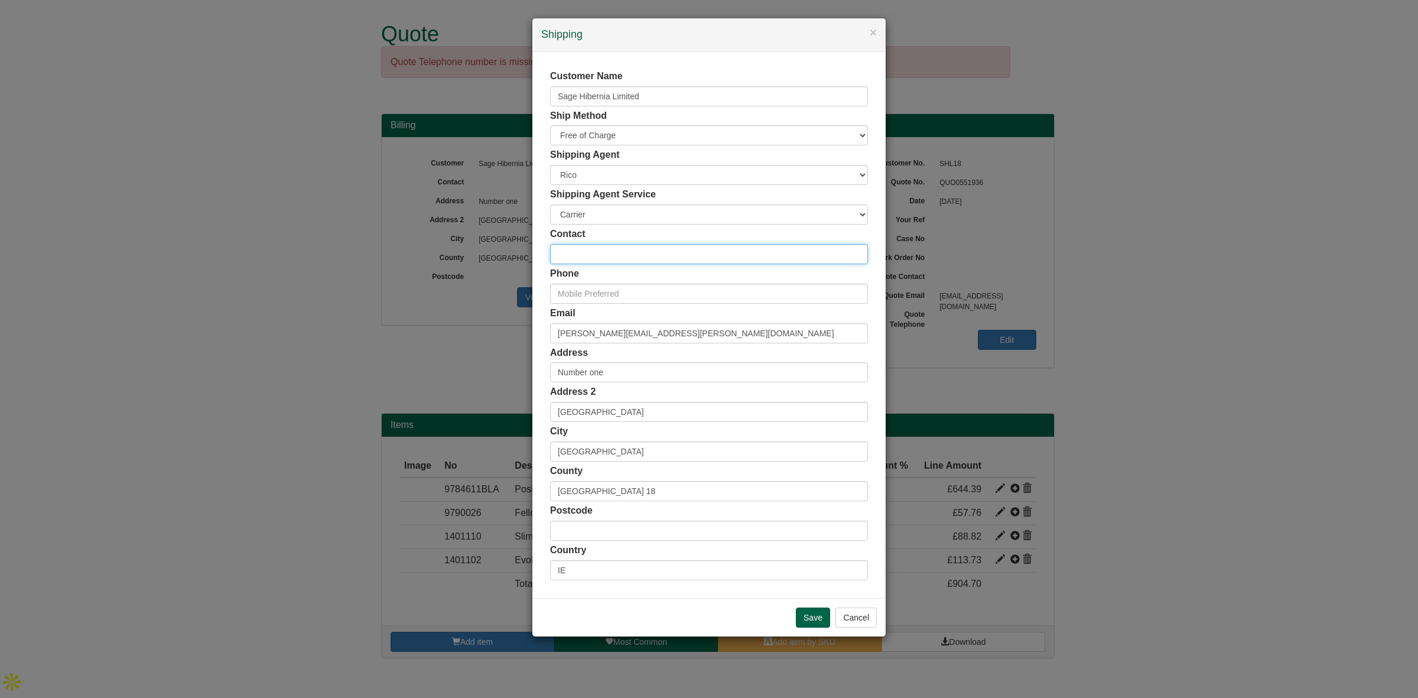
click at [576, 247] on input "text" at bounding box center [709, 254] width 318 height 20
type input "Suzanne McGee"
click at [803, 616] on input "Save" at bounding box center [813, 618] width 34 height 20
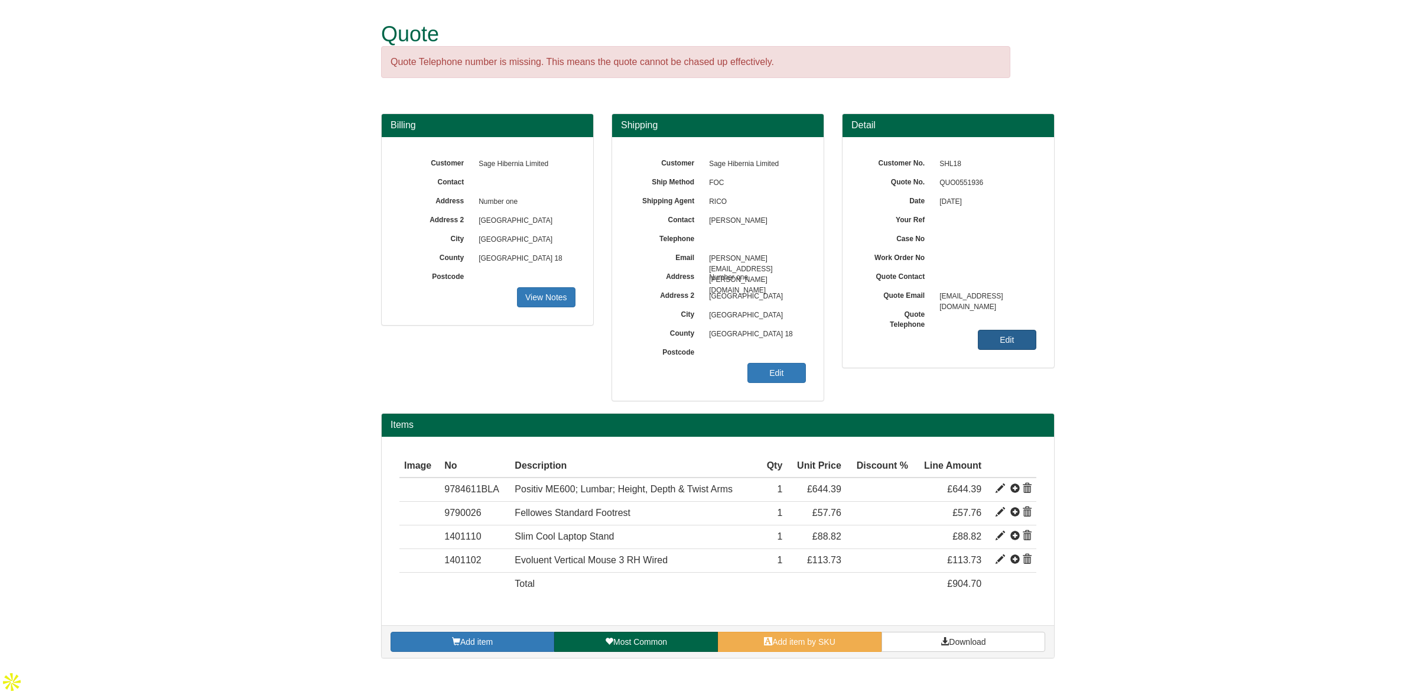
click at [993, 338] on link "Edit" at bounding box center [1007, 340] width 59 height 20
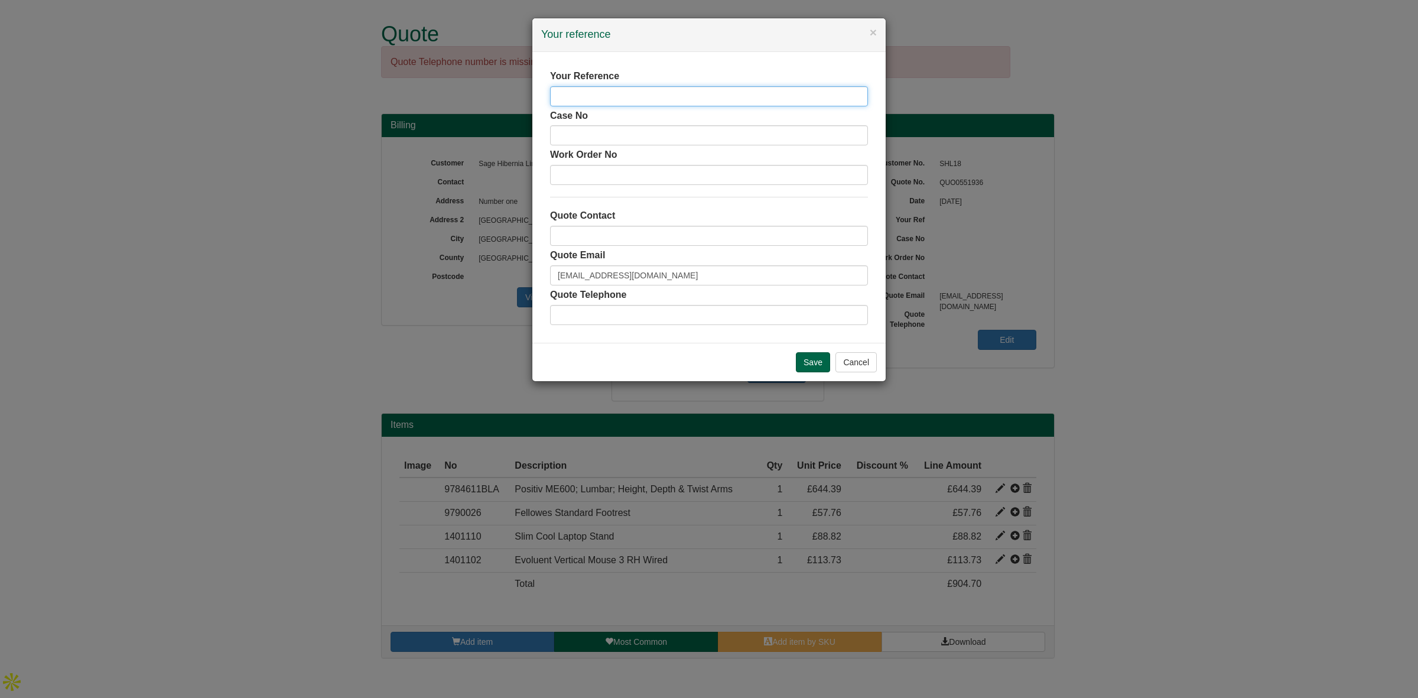
click at [592, 93] on input "text" at bounding box center [709, 96] width 318 height 20
type input "[PERSON_NAME]"
click at [600, 231] on input "text" at bounding box center [709, 236] width 318 height 20
type input "[PERSON_NAME]"
drag, startPoint x: 698, startPoint y: 273, endPoint x: 393, endPoint y: 266, distance: 305.0
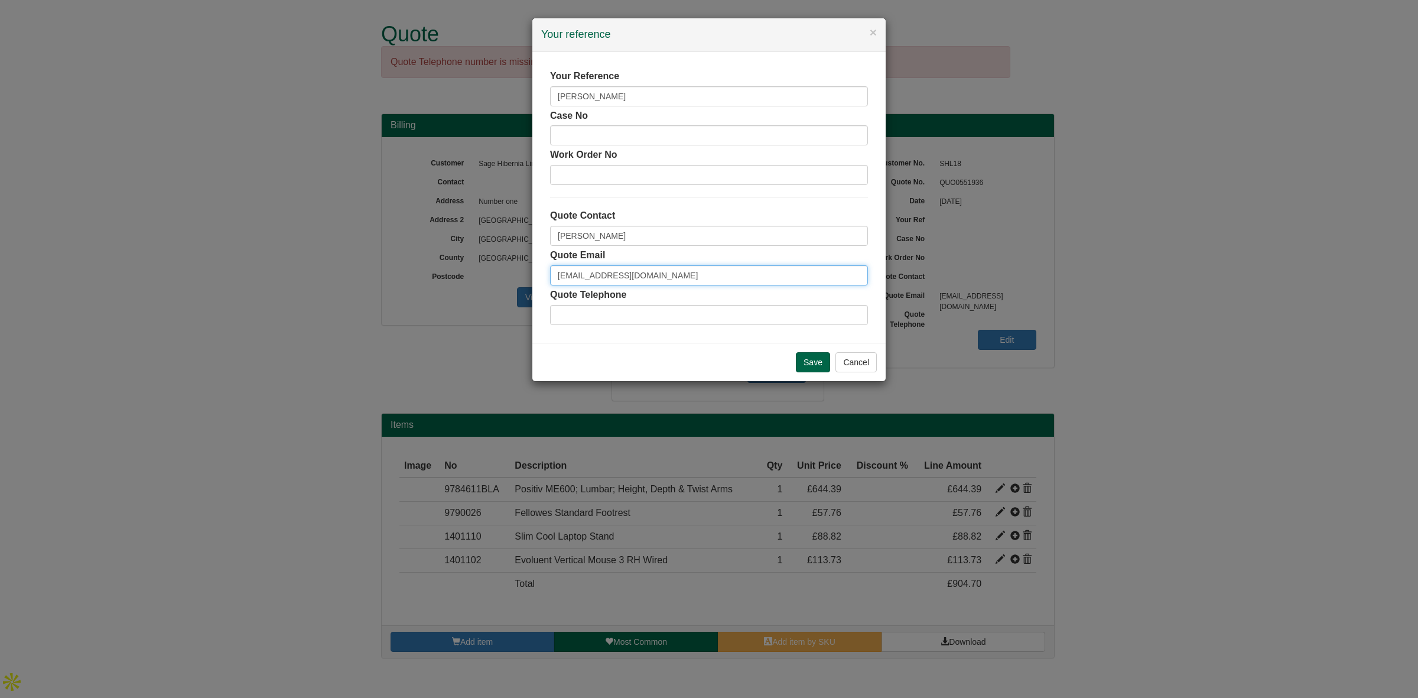
click at [393, 266] on div "× Your reference Your Reference Suzanne McGee Case No Work Order No Quote Conta…" at bounding box center [709, 349] width 1418 height 698
click at [804, 359] on input "Save" at bounding box center [813, 362] width 34 height 20
